Goal: Use online tool/utility: Utilize a website feature to perform a specific function

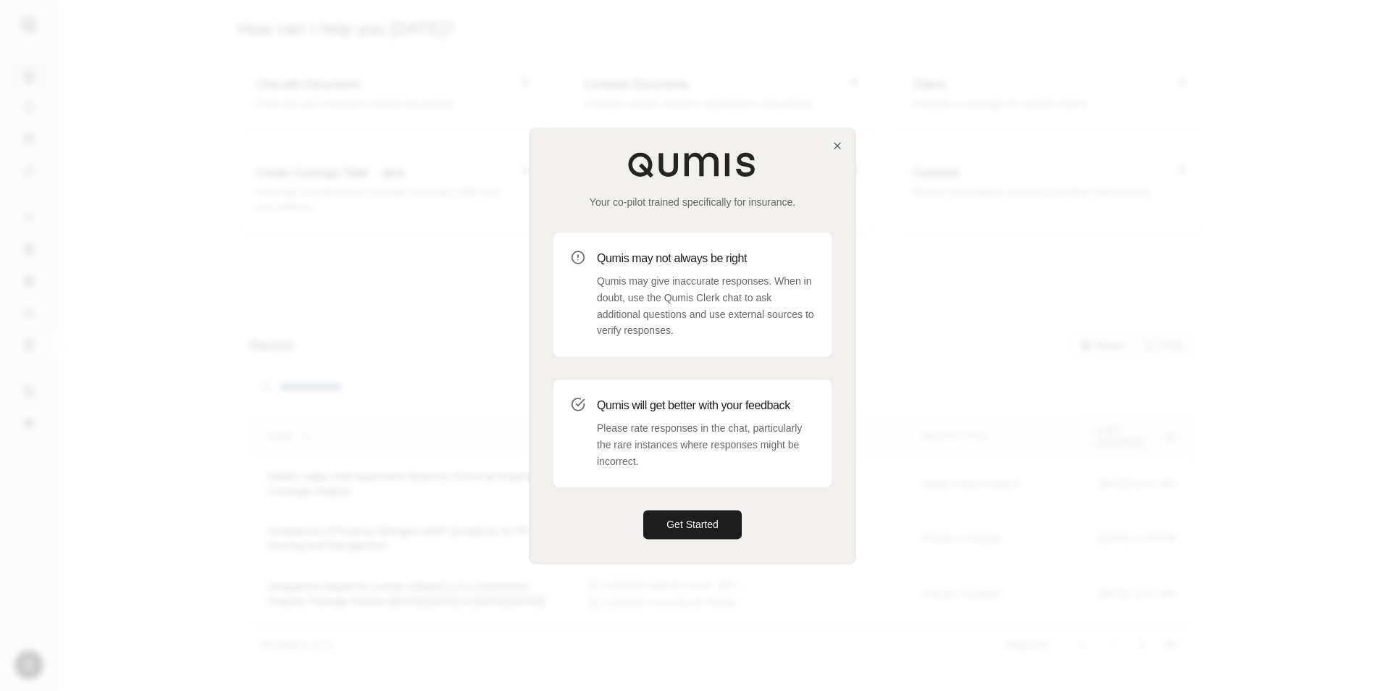
click at [1002, 379] on div at bounding box center [692, 345] width 1385 height 691
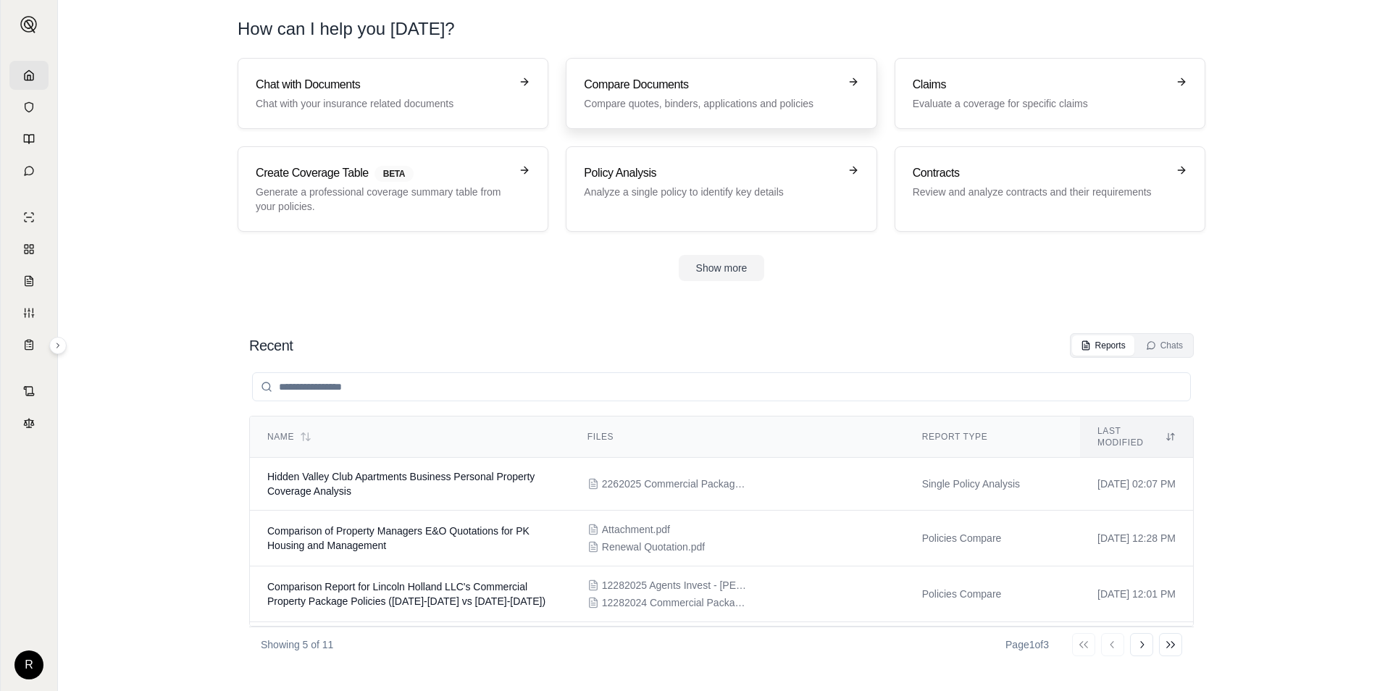
click at [681, 92] on h3 "Compare Documents" at bounding box center [711, 84] width 254 height 17
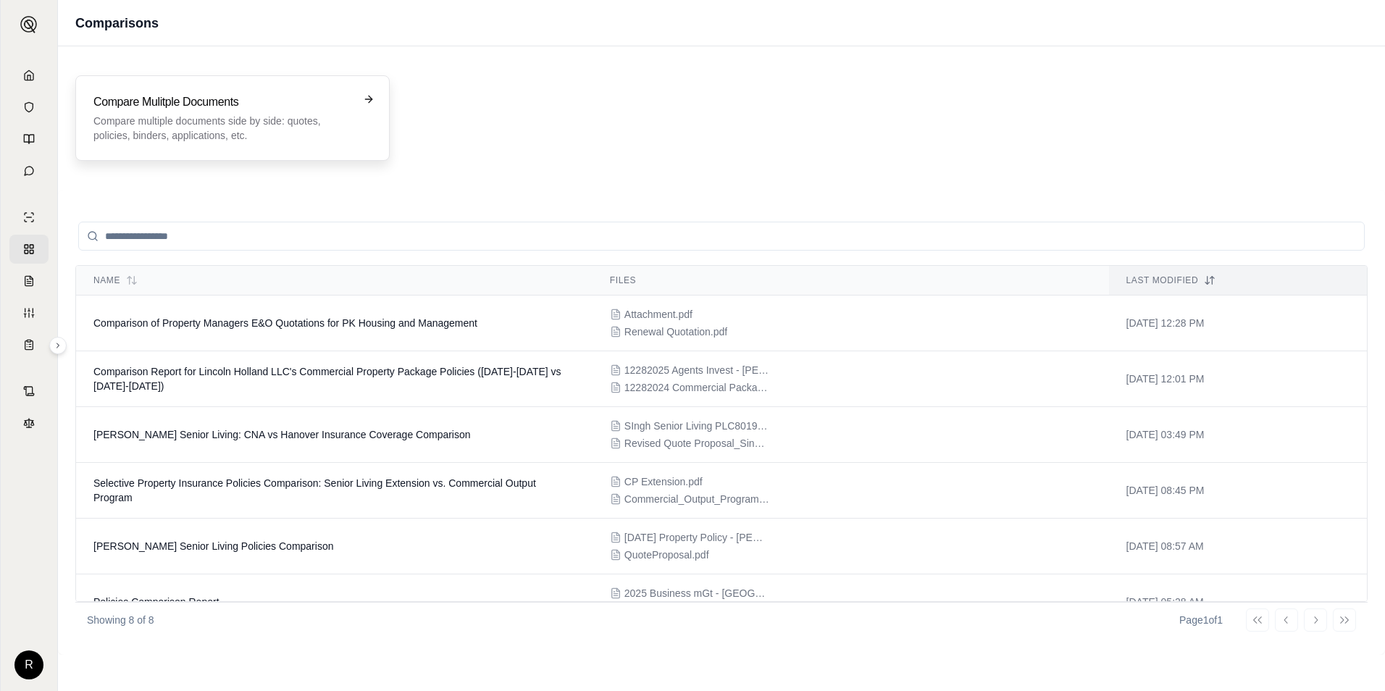
click at [212, 94] on h3 "Compare Mulitple Documents" at bounding box center [222, 101] width 258 height 17
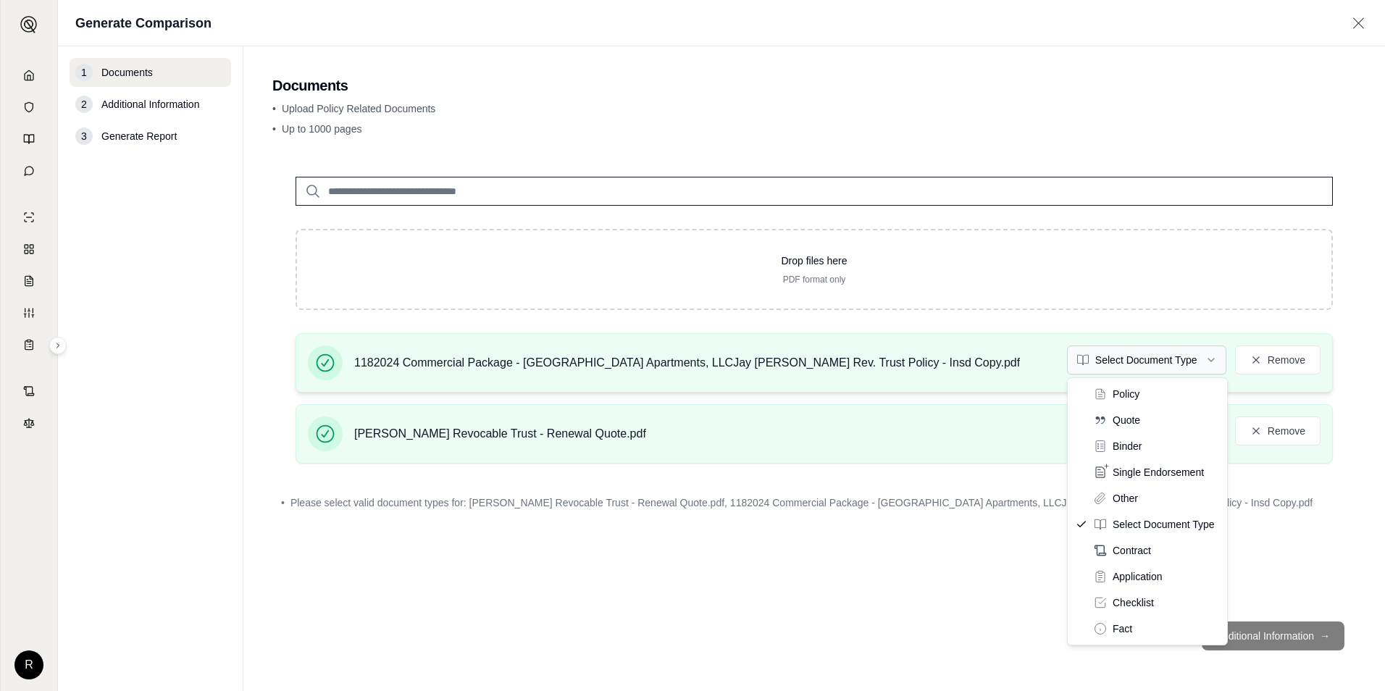
click at [1215, 362] on html "R Generate Comparison 1 Documents 2 Additional Information 3 Generate Report Do…" at bounding box center [692, 345] width 1385 height 691
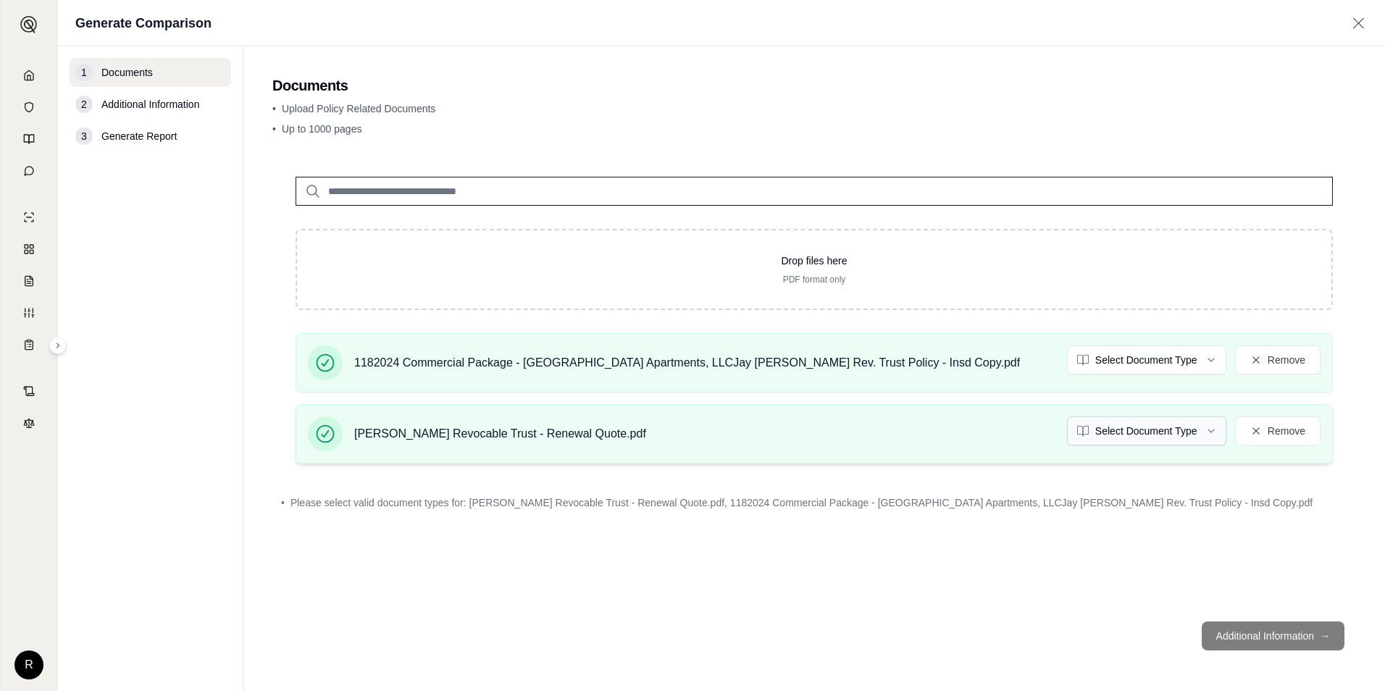
click at [1193, 430] on html "R Generate Comparison 1 Documents 2 Additional Information 3 Generate Report Do…" at bounding box center [692, 345] width 1385 height 691
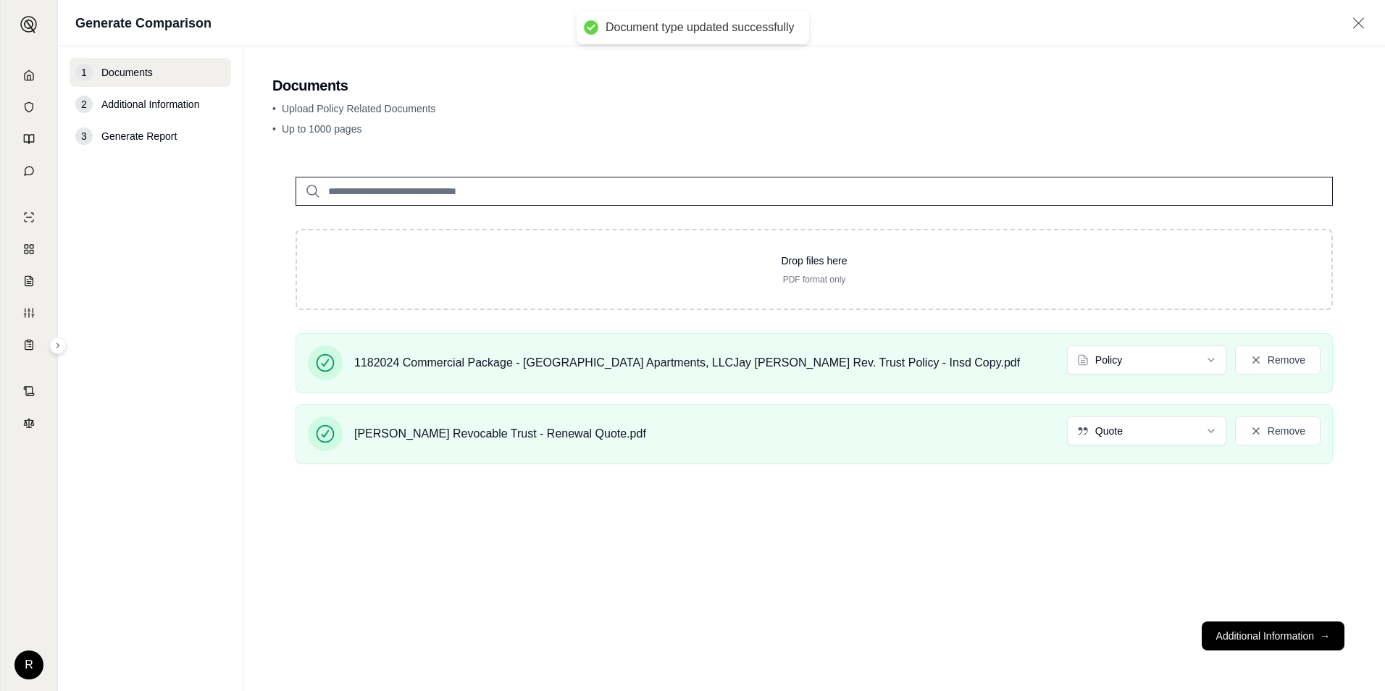
click at [1197, 559] on div "Drop files here PDF format only 1182024 Commercial Package - [GEOGRAPHIC_DATA] …" at bounding box center [814, 382] width 1084 height 456
click at [1284, 638] on button "Additional Information →" at bounding box center [1273, 636] width 143 height 29
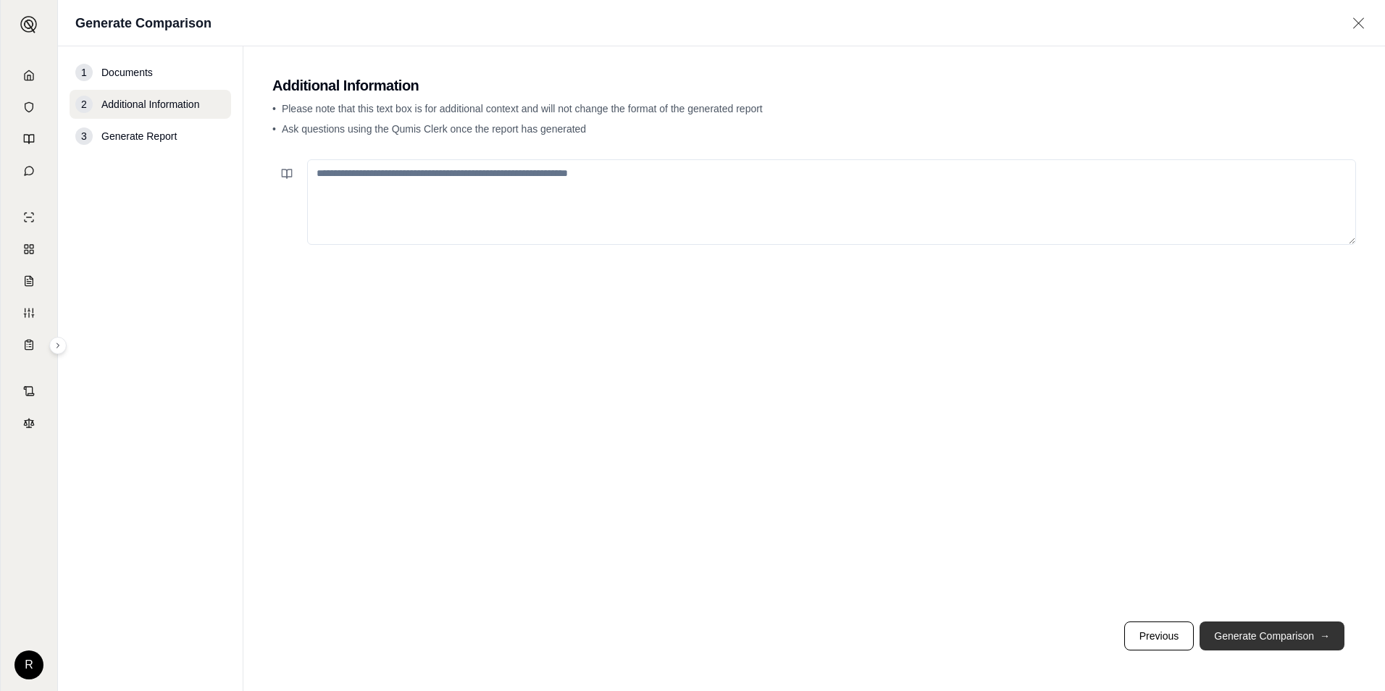
click at [1282, 634] on button "Generate Comparison →" at bounding box center [1272, 636] width 145 height 29
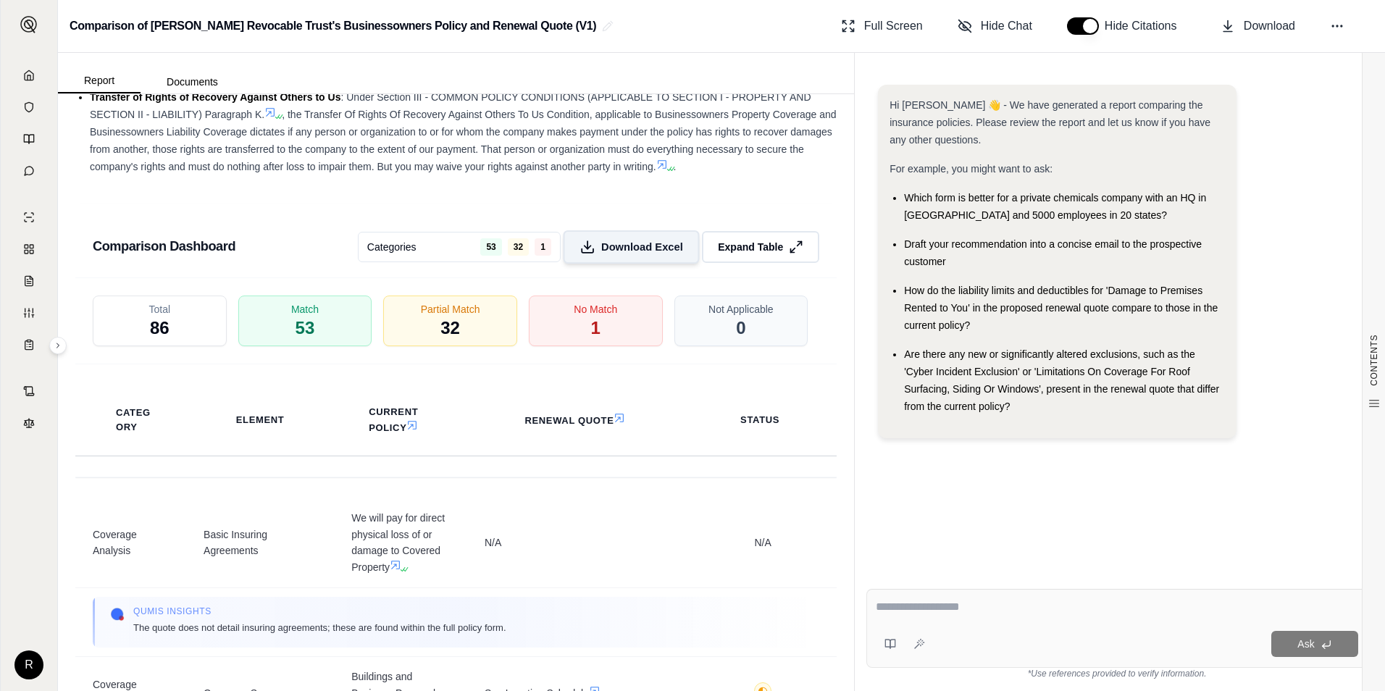
click at [637, 246] on span "Download Excel" at bounding box center [642, 246] width 82 height 15
